Goal: Information Seeking & Learning: Learn about a topic

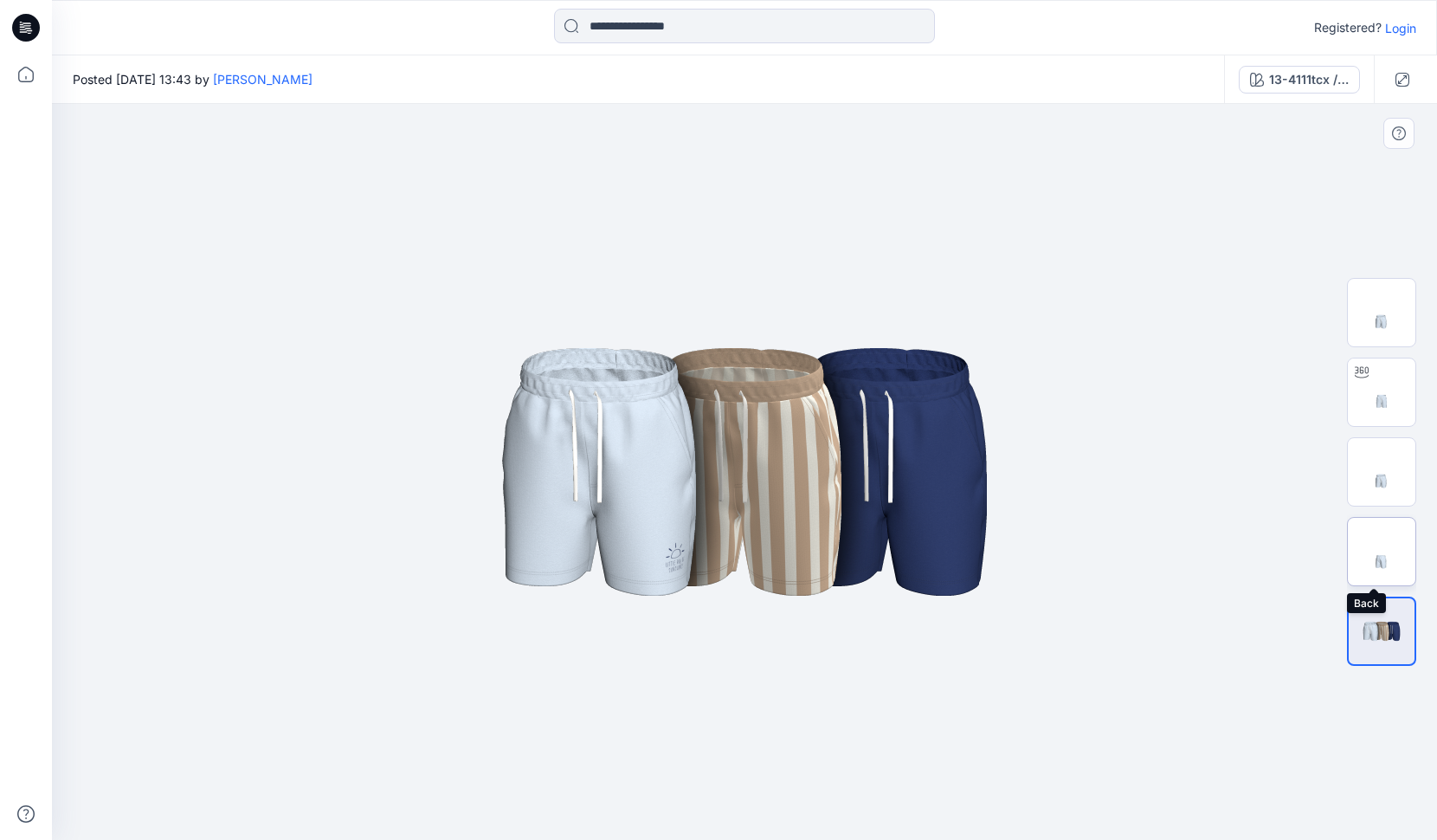
click at [1379, 566] on img at bounding box center [1380, 551] width 67 height 67
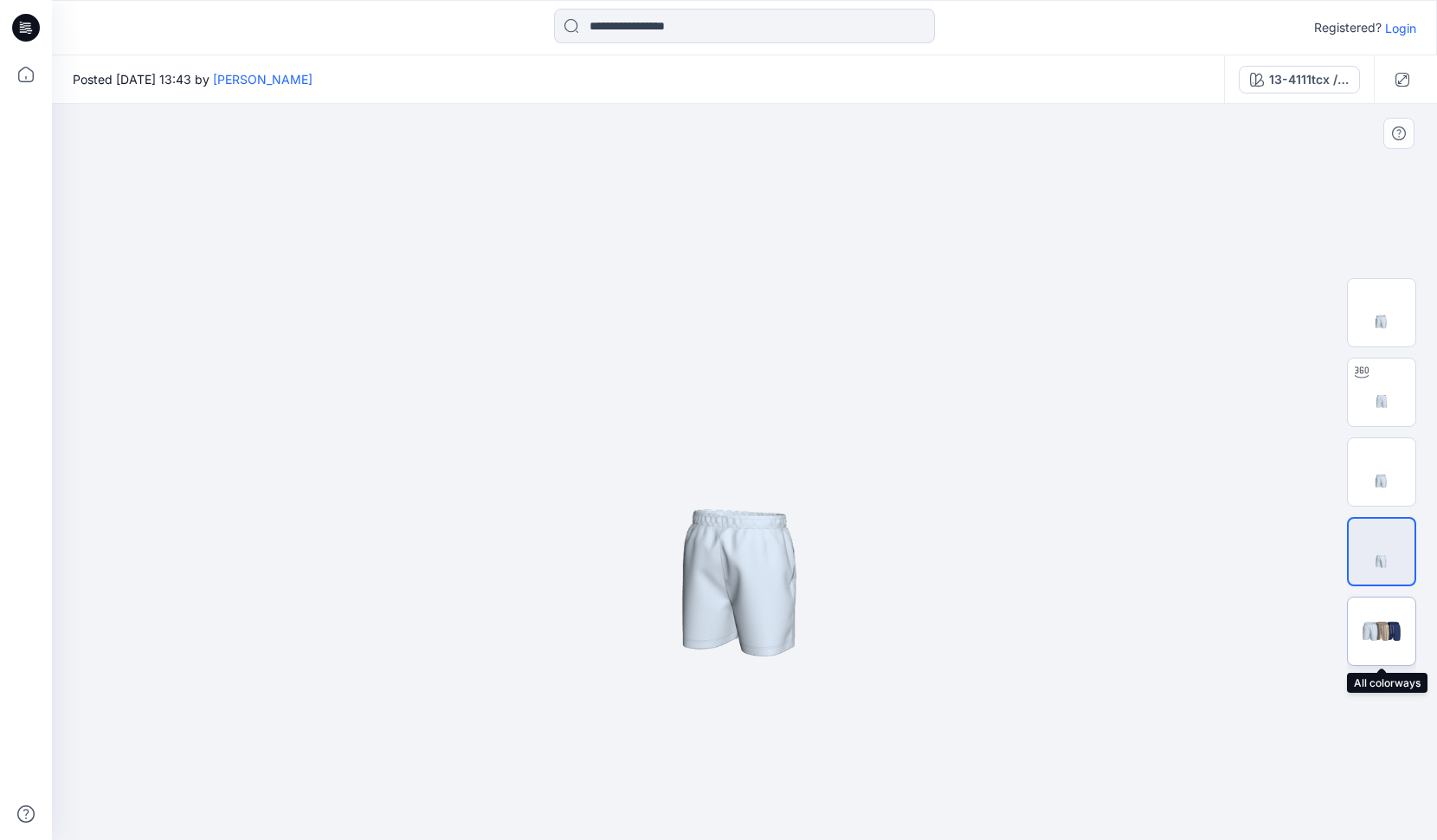
click at [1391, 624] on img at bounding box center [1380, 631] width 67 height 41
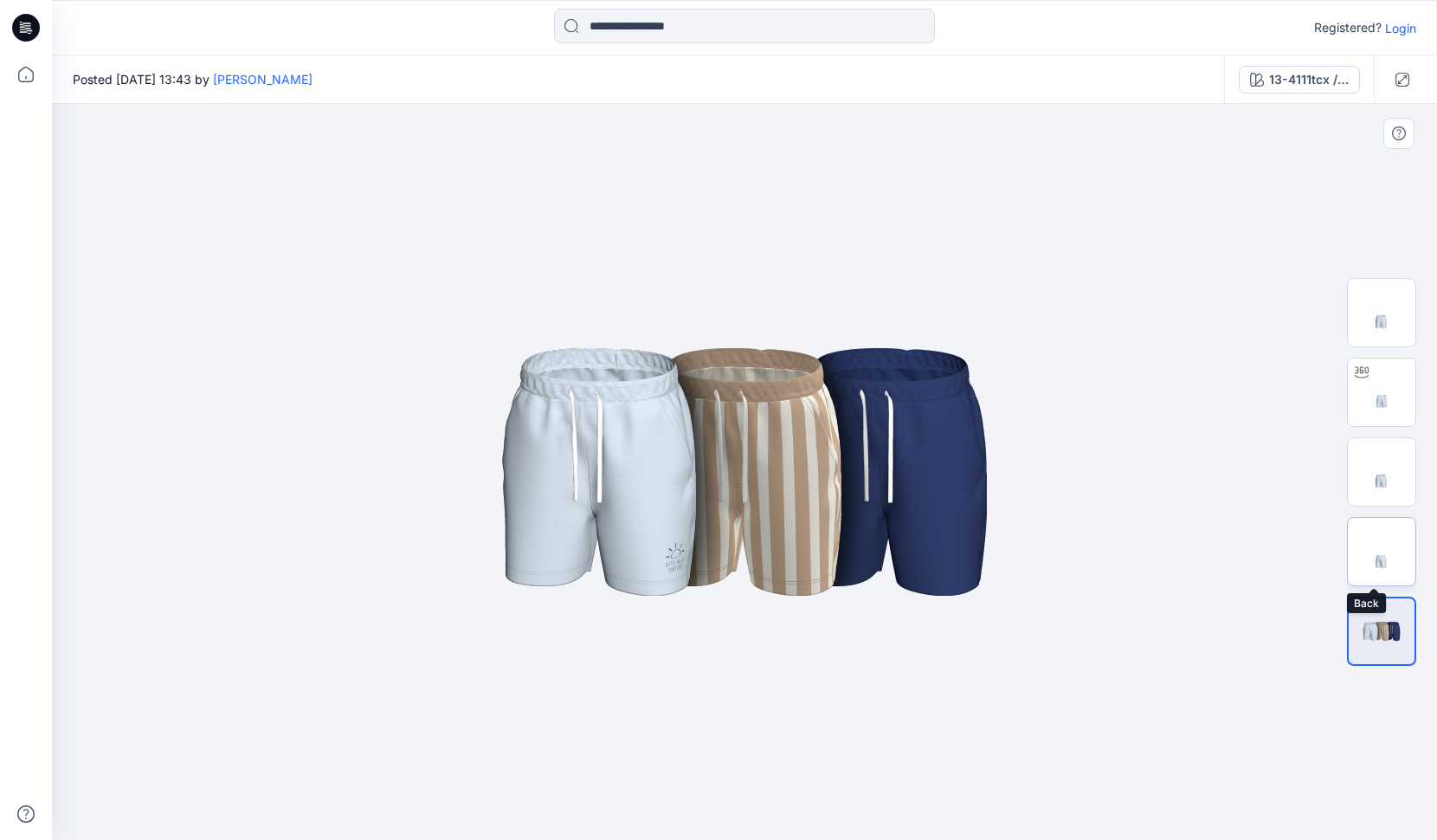
click at [1400, 556] on img at bounding box center [1380, 551] width 67 height 67
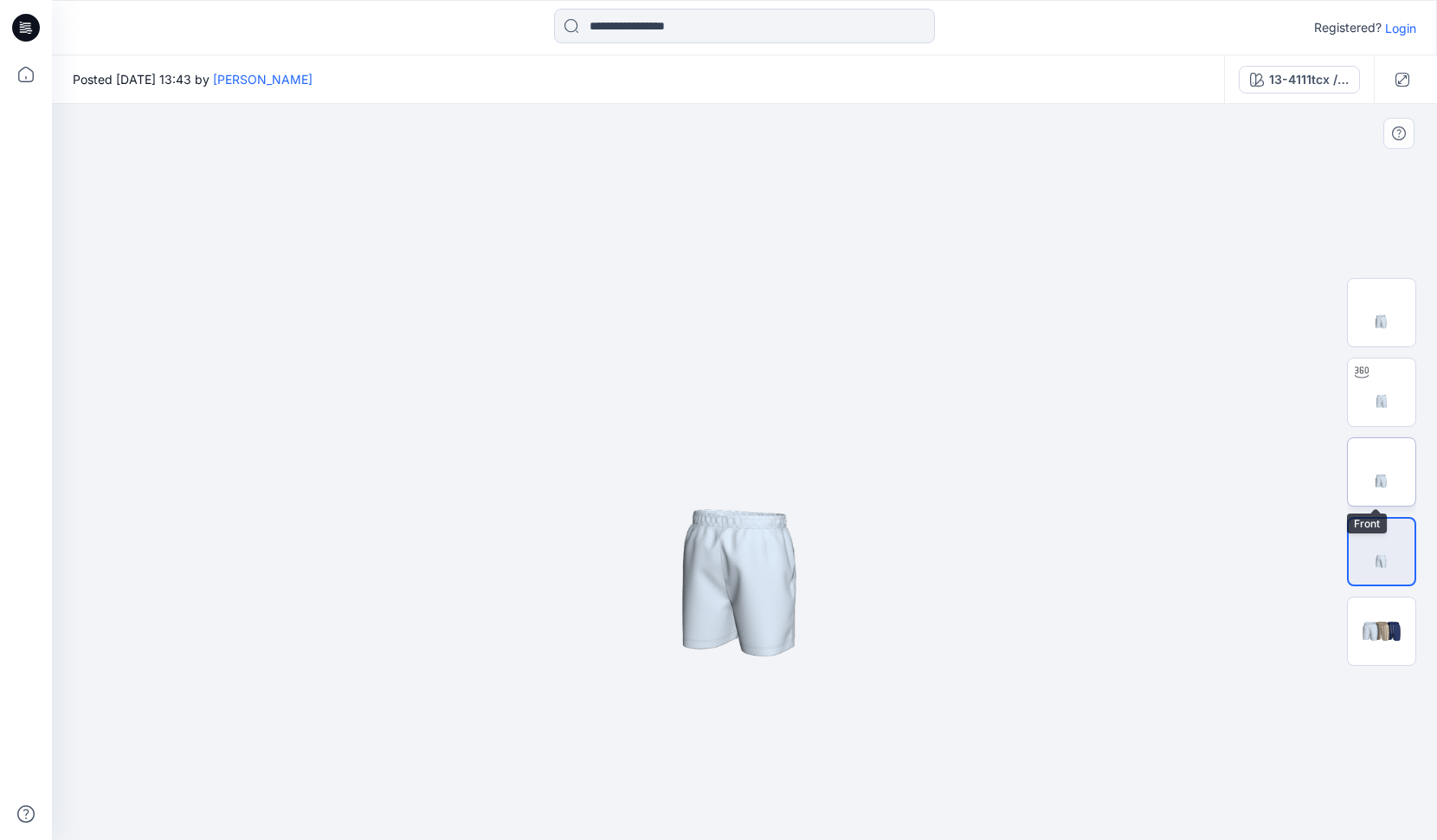
click at [1383, 490] on img at bounding box center [1380, 471] width 67 height 67
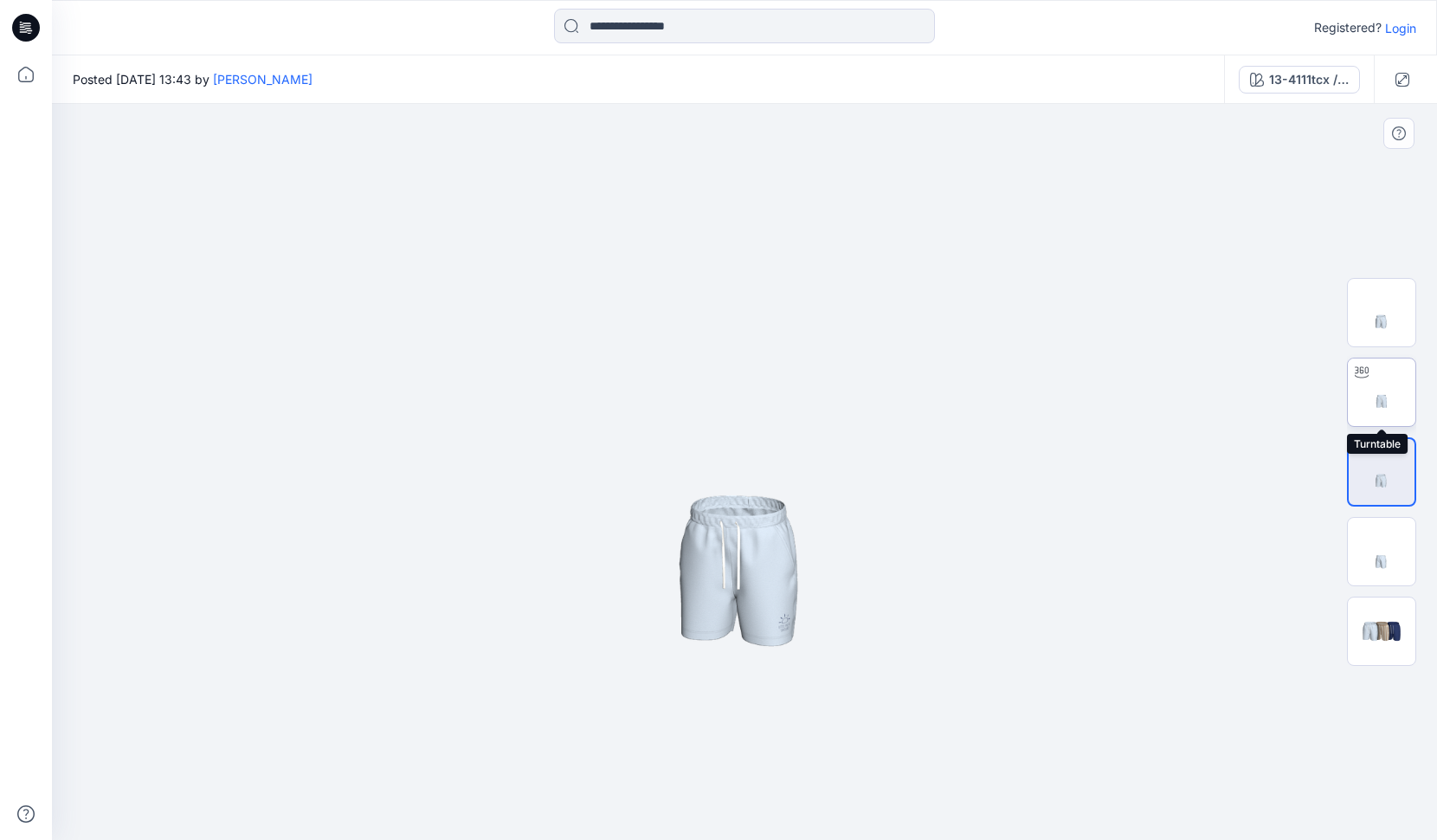
click at [1370, 404] on img at bounding box center [1380, 391] width 67 height 67
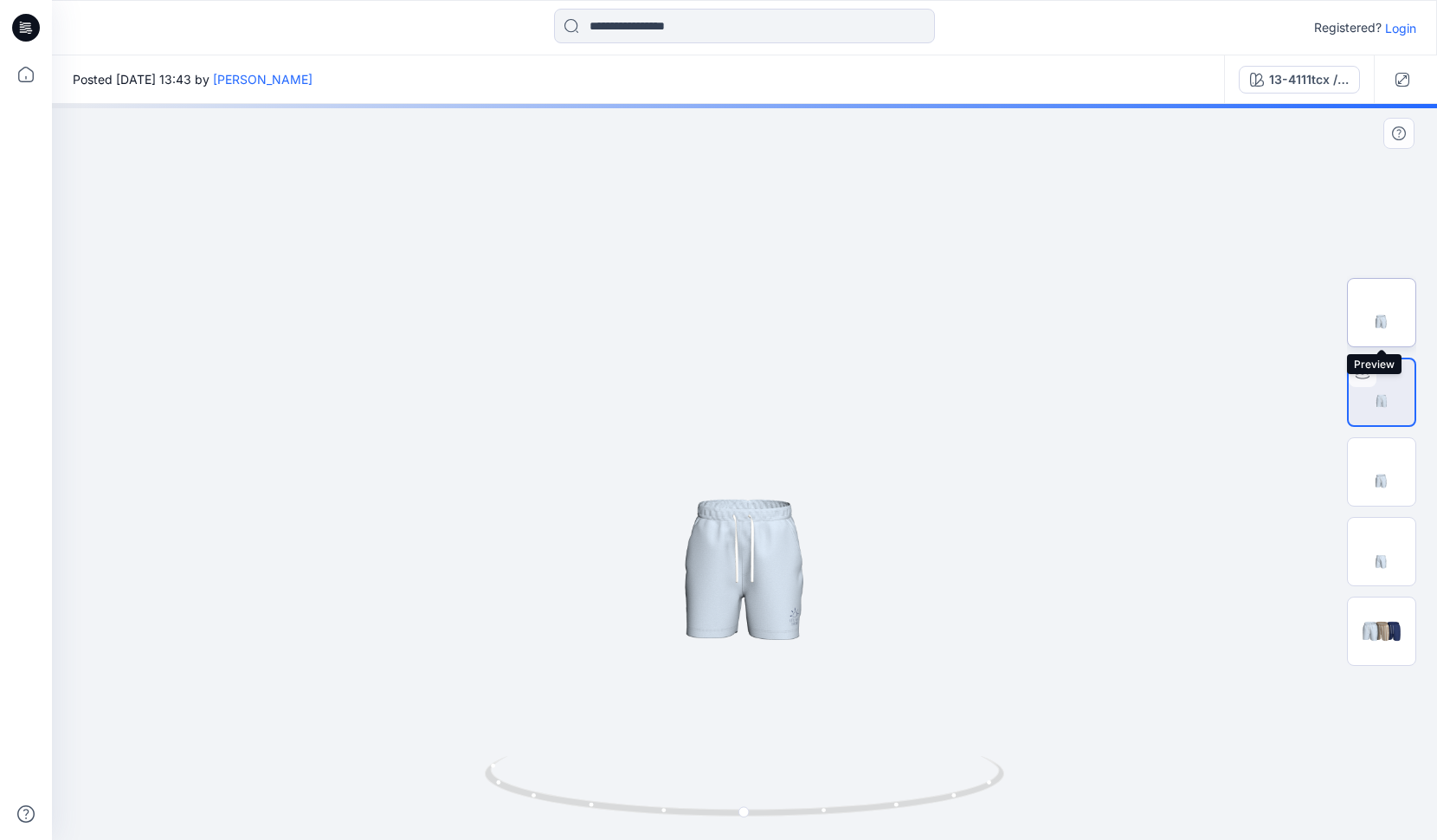
click at [1377, 289] on img at bounding box center [1380, 312] width 67 height 67
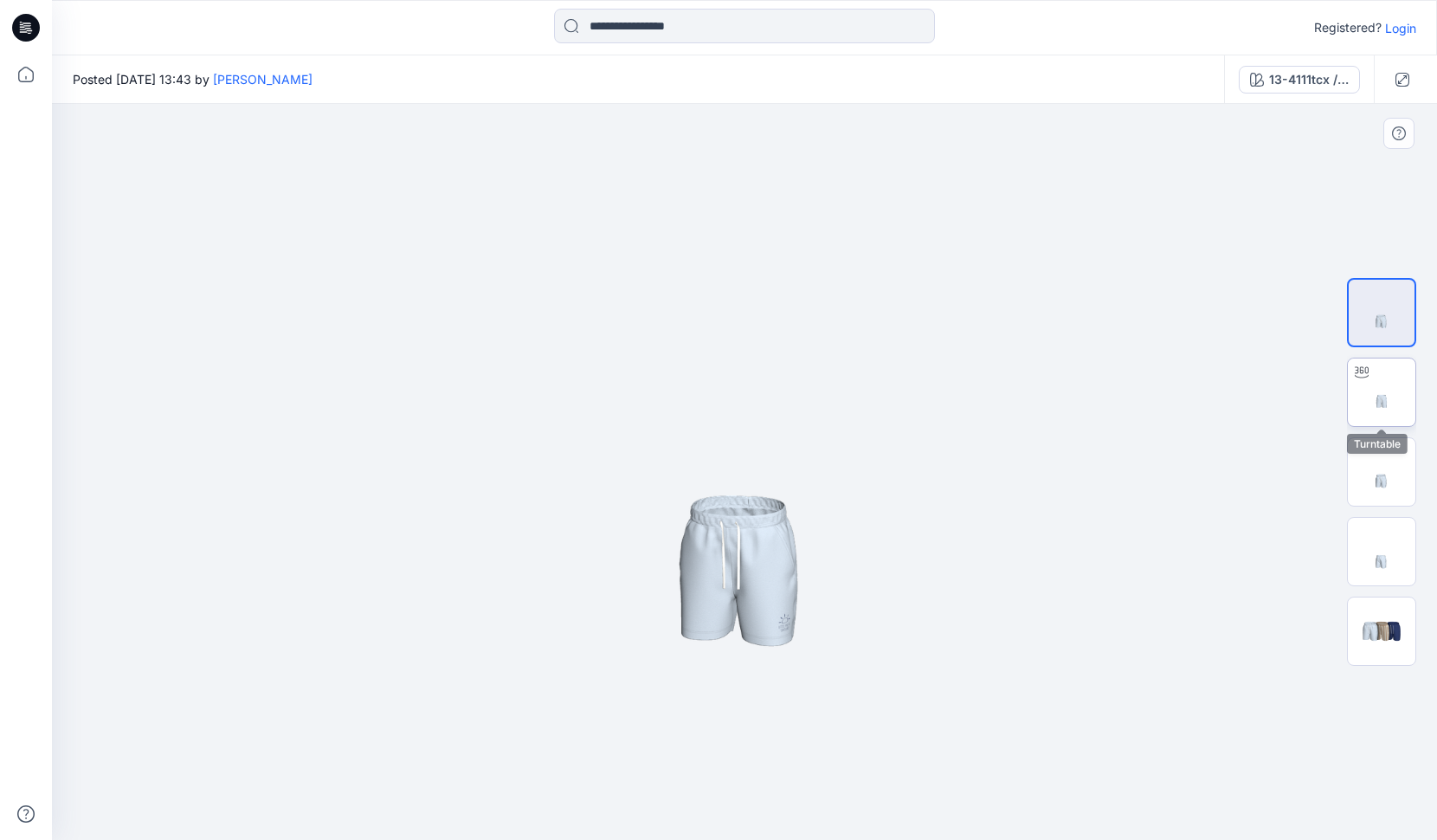
click at [1395, 403] on img at bounding box center [1380, 391] width 67 height 67
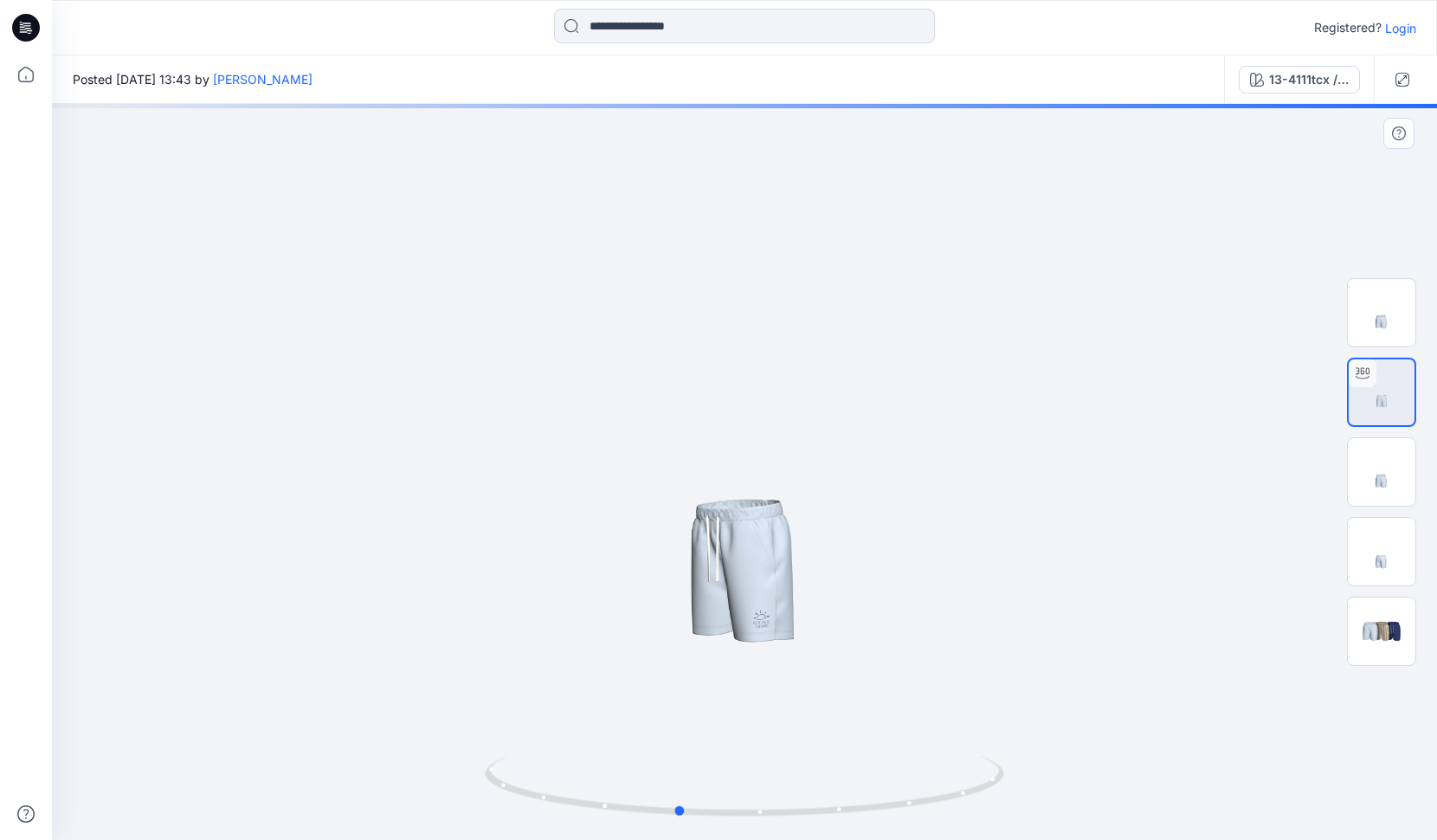
drag, startPoint x: 847, startPoint y: 630, endPoint x: 779, endPoint y: 671, distance: 79.4
click at [779, 672] on div at bounding box center [743, 471] width 1384 height 736
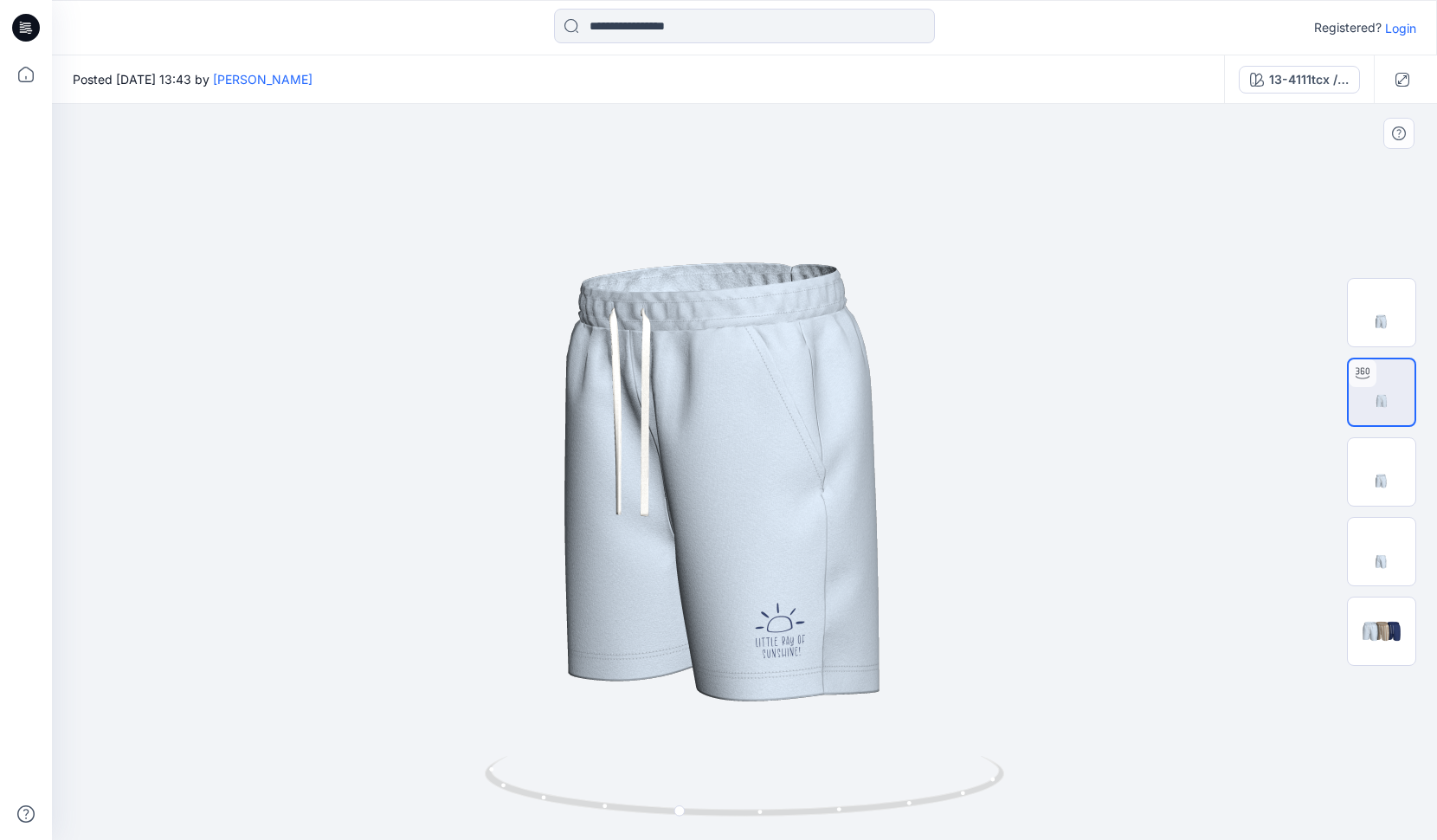
drag, startPoint x: 782, startPoint y: 670, endPoint x: 764, endPoint y: 317, distance: 353.5
click at [764, 317] on img at bounding box center [728, 178] width 2262 height 2262
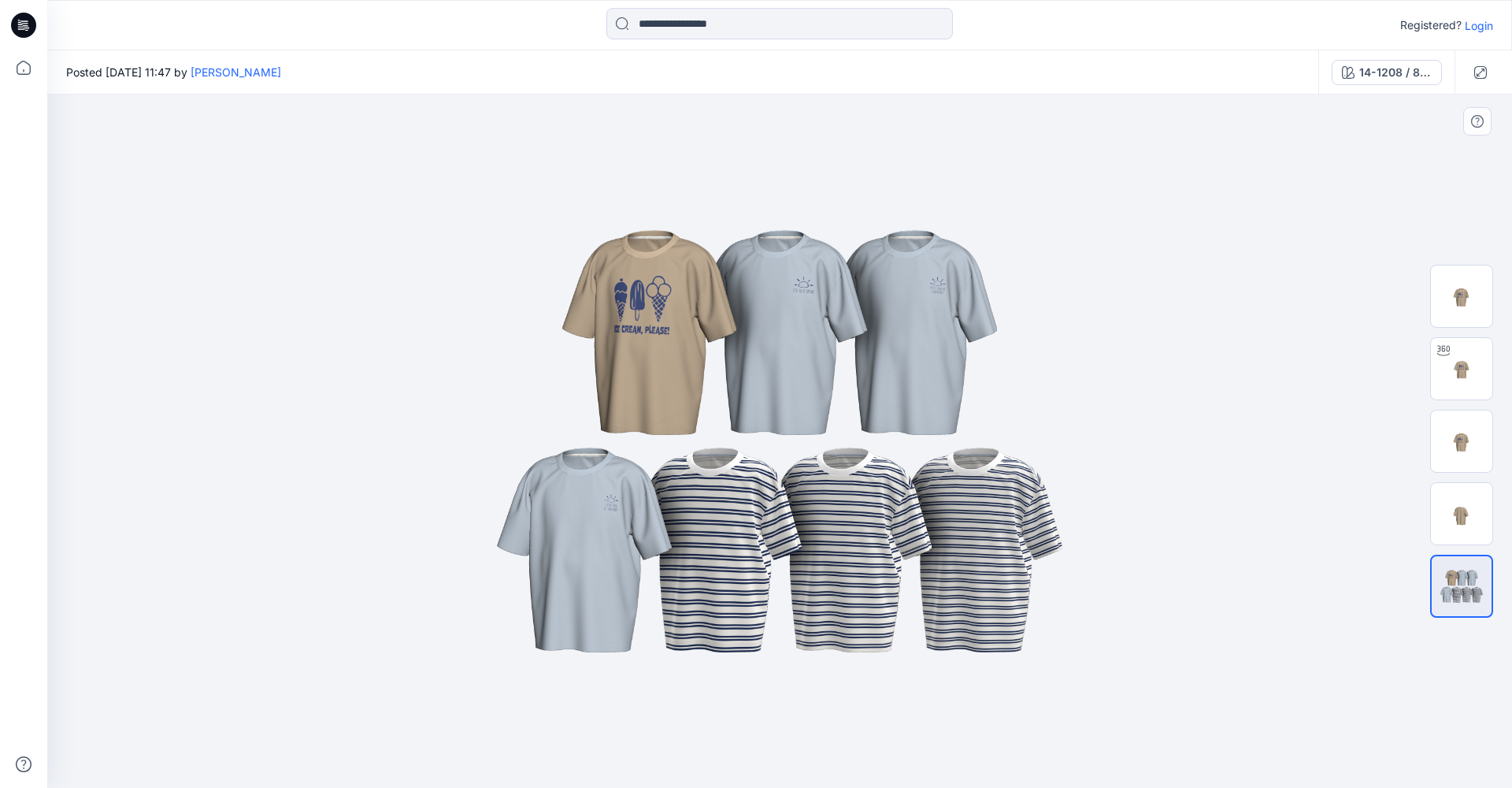
drag, startPoint x: 851, startPoint y: 552, endPoint x: 748, endPoint y: 556, distance: 103.1
click at [748, 556] on img at bounding box center [780, 442] width 788 height 473
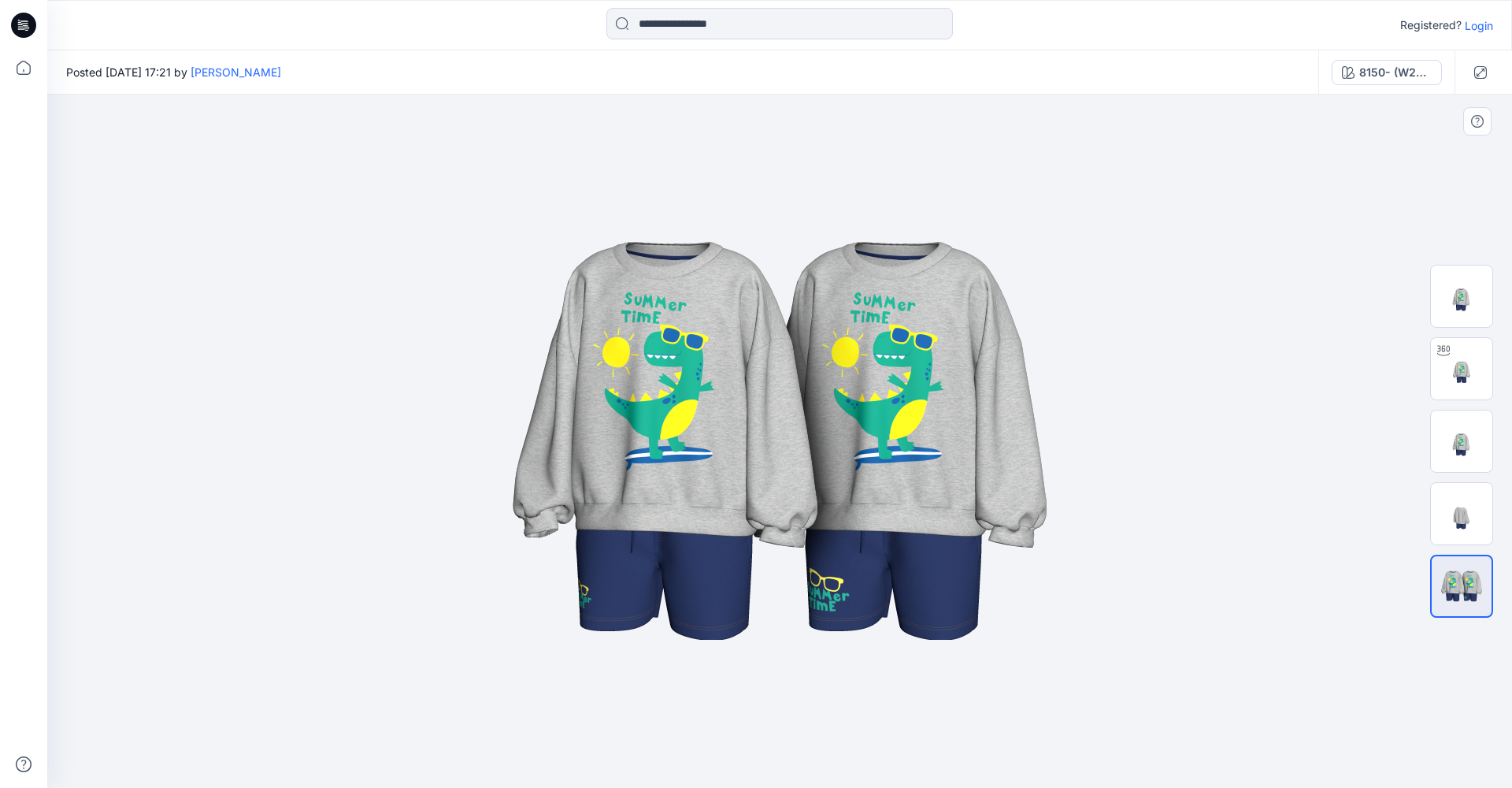
drag, startPoint x: 796, startPoint y: 442, endPoint x: 947, endPoint y: 390, distance: 159.7
click at [918, 397] on img at bounding box center [780, 442] width 788 height 473
click at [1454, 353] on div at bounding box center [1444, 351] width 25 height 25
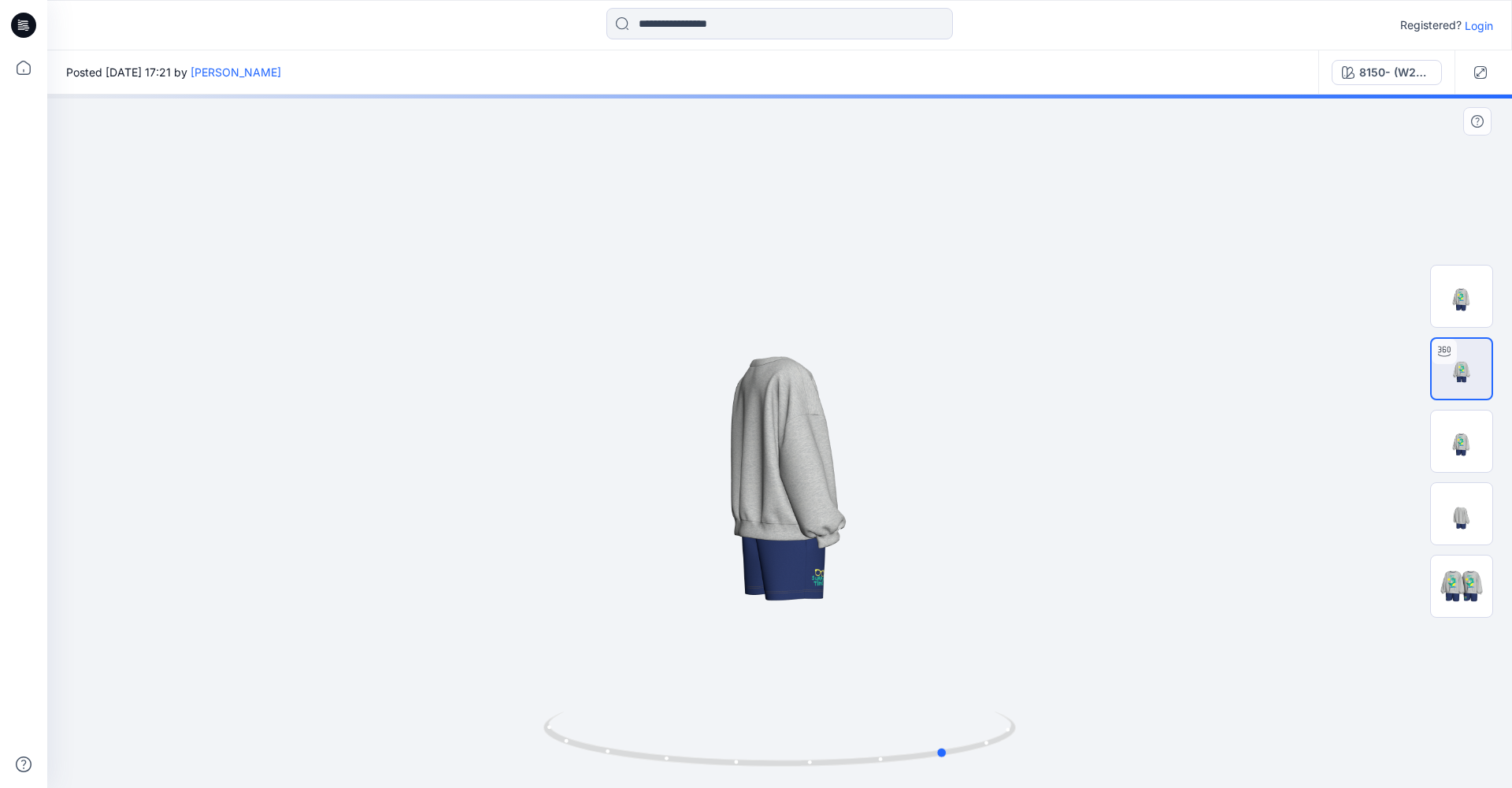
drag, startPoint x: 715, startPoint y: 561, endPoint x: 875, endPoint y: 554, distance: 160.2
click at [875, 554] on div at bounding box center [780, 441] width 1465 height 694
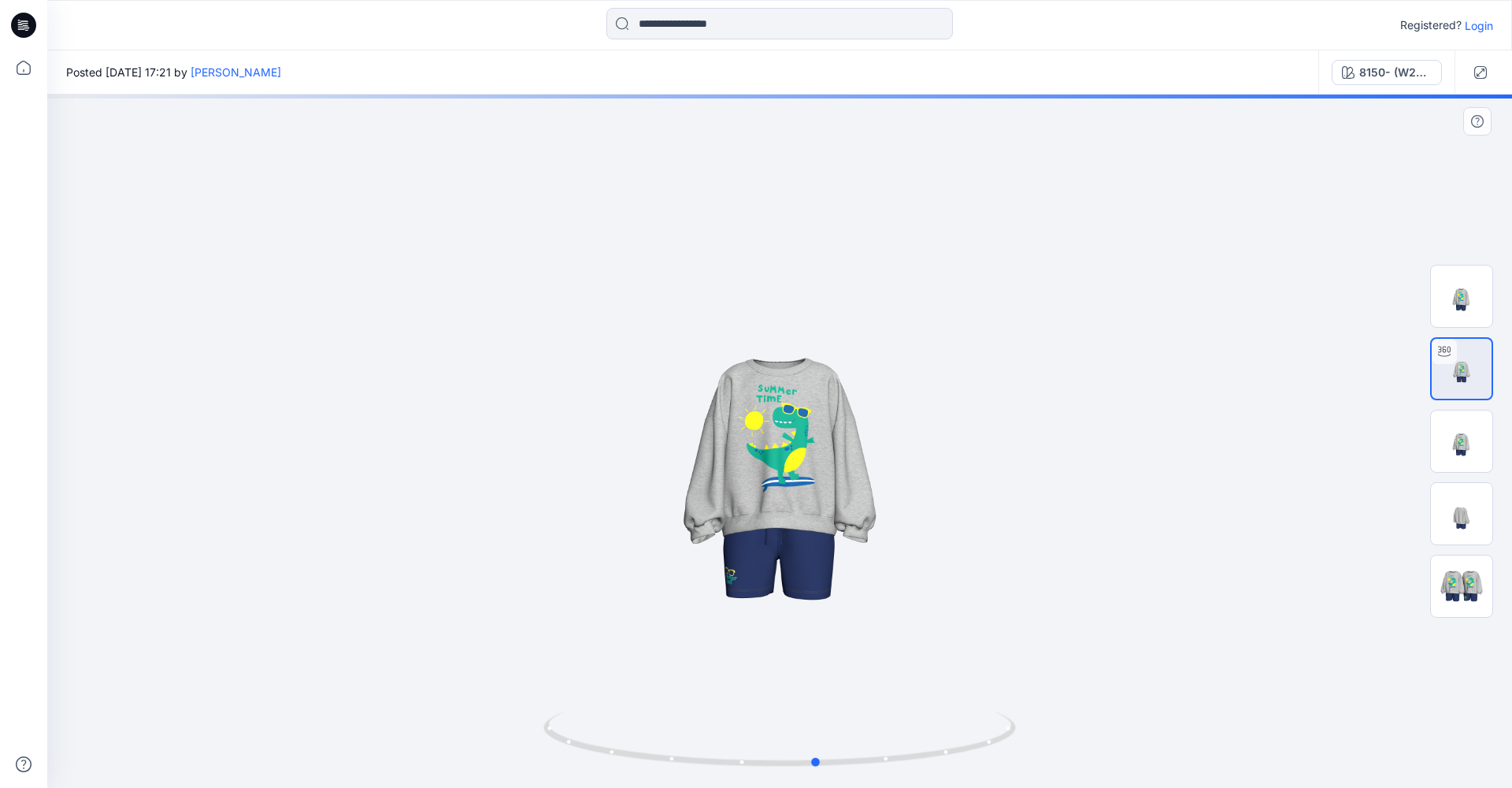
drag, startPoint x: 1028, startPoint y: 637, endPoint x: 916, endPoint y: 651, distance: 112.9
click at [916, 651] on div at bounding box center [780, 441] width 1465 height 694
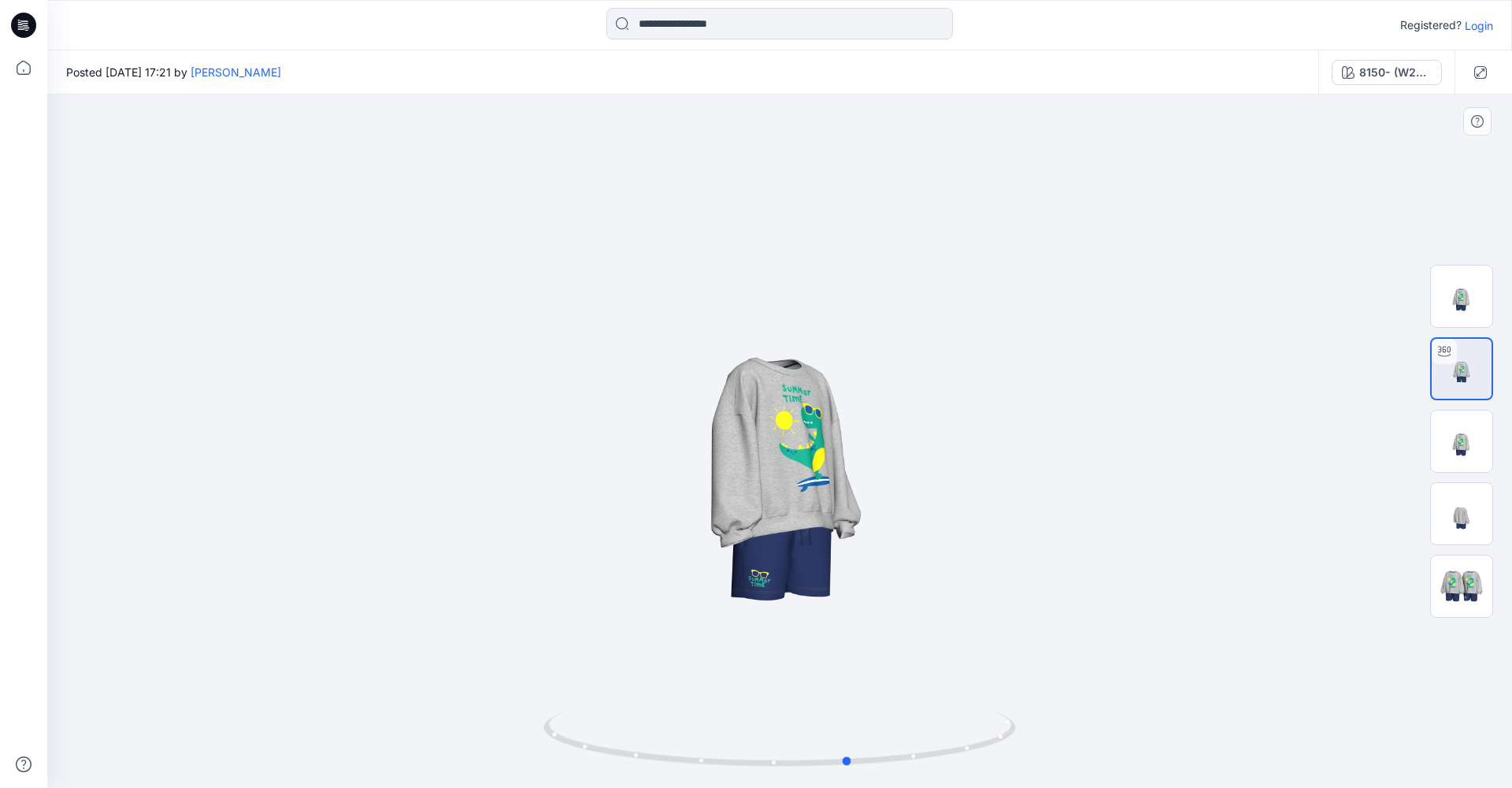
drag, startPoint x: 874, startPoint y: 633, endPoint x: 906, endPoint y: 554, distance: 85.2
click at [906, 554] on div at bounding box center [780, 441] width 1465 height 694
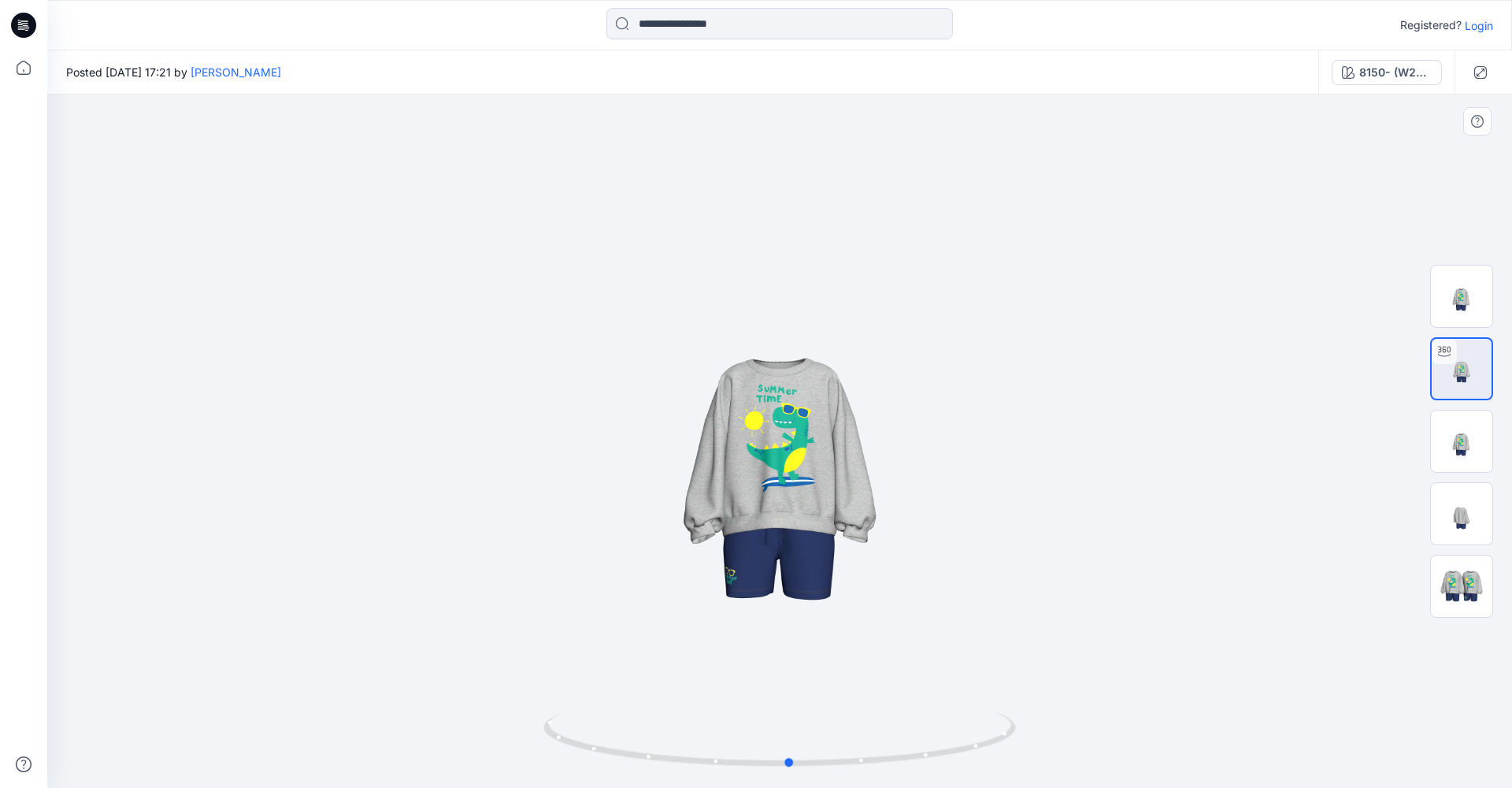
drag, startPoint x: 953, startPoint y: 579, endPoint x: 895, endPoint y: 586, distance: 58.4
click at [895, 586] on div at bounding box center [780, 441] width 1465 height 694
